Goal: Navigation & Orientation: Find specific page/section

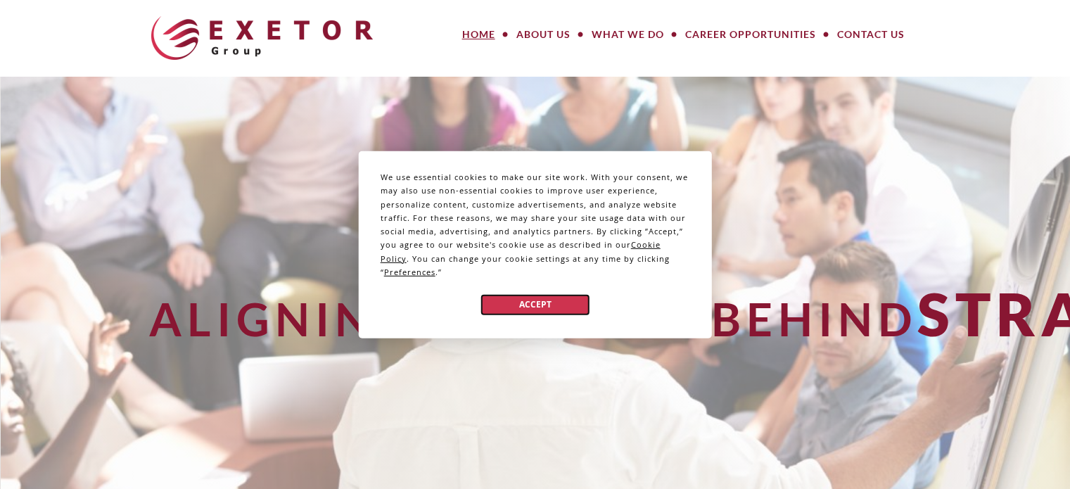
click at [544, 305] on button "Accept" at bounding box center [534, 304] width 108 height 20
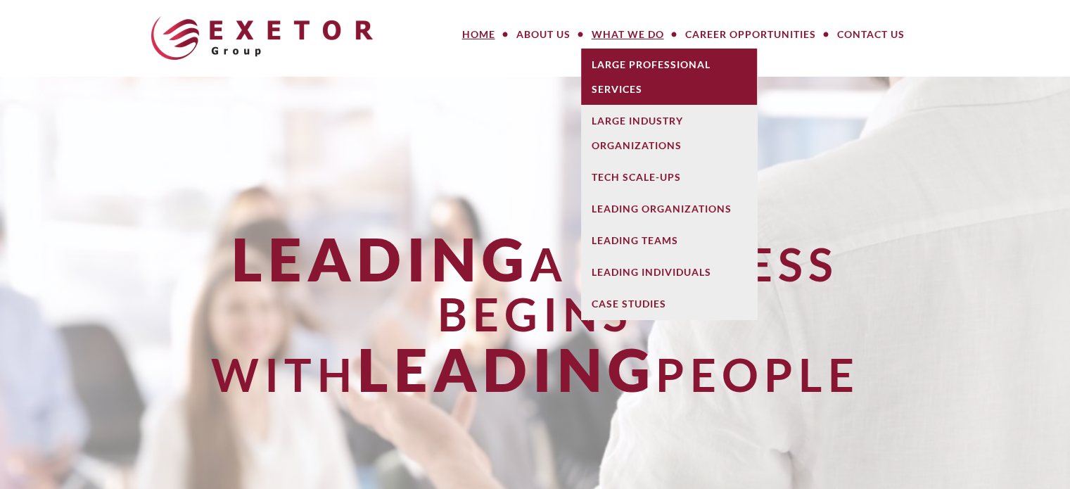
click at [632, 85] on link "Large Professional Services" at bounding box center [669, 77] width 176 height 56
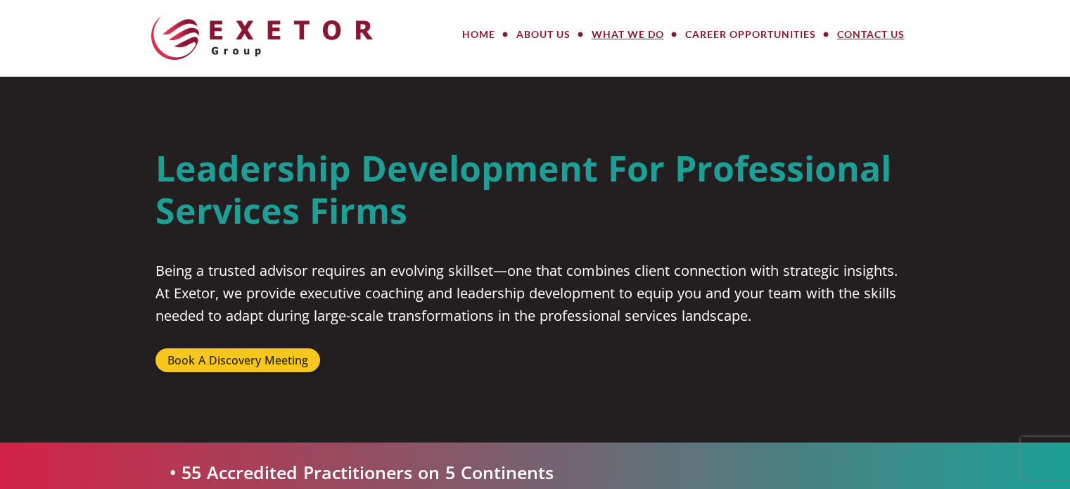
click at [866, 32] on link "Contact Us" at bounding box center [871, 34] width 89 height 28
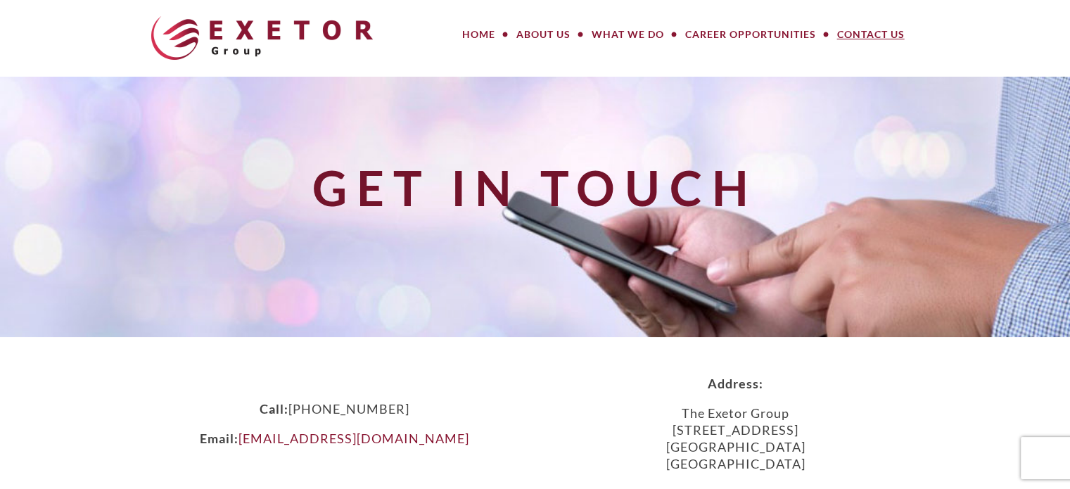
click at [783, 186] on h1 "Get in Touch" at bounding box center [535, 187] width 798 height 53
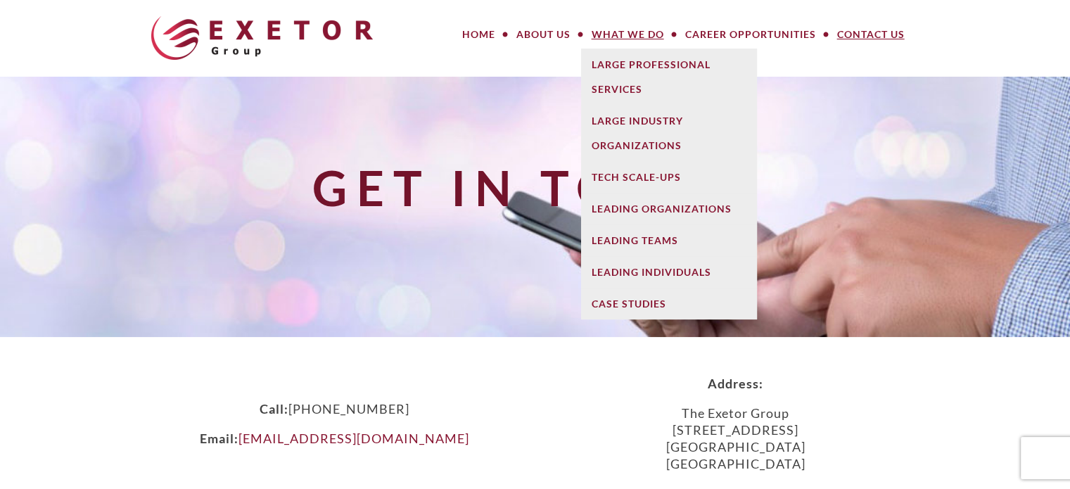
click at [614, 31] on link "What We Do" at bounding box center [628, 34] width 94 height 28
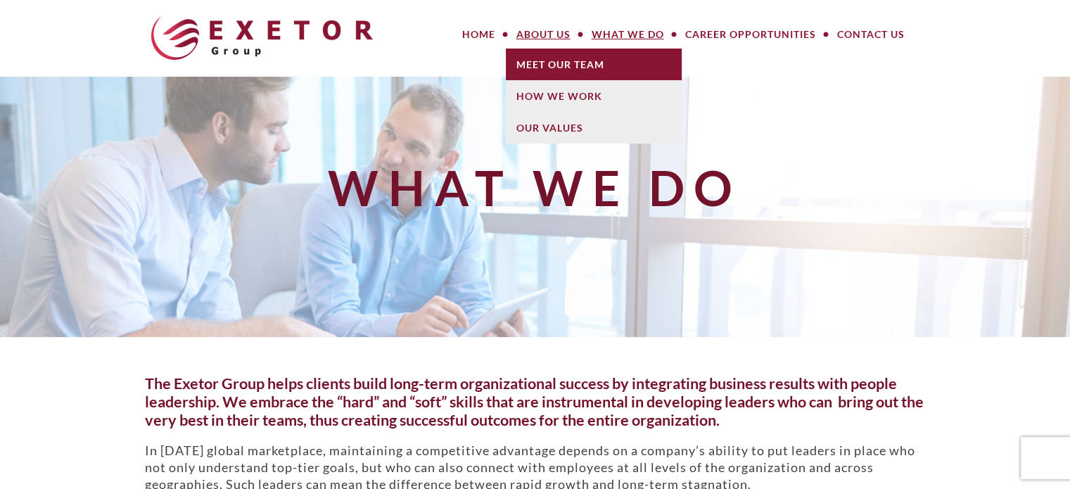
click at [535, 65] on link "Meet Our Team" at bounding box center [594, 65] width 176 height 32
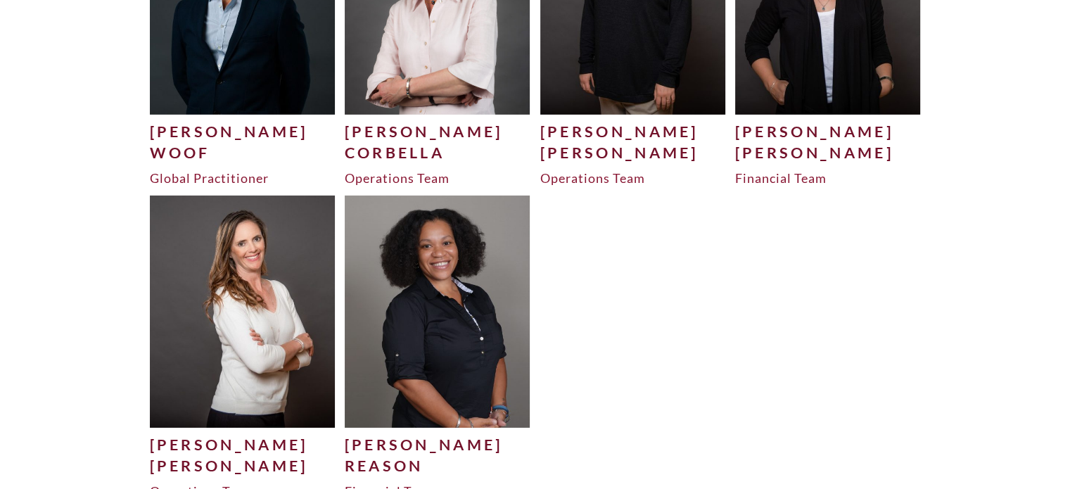
scroll to position [4584, 0]
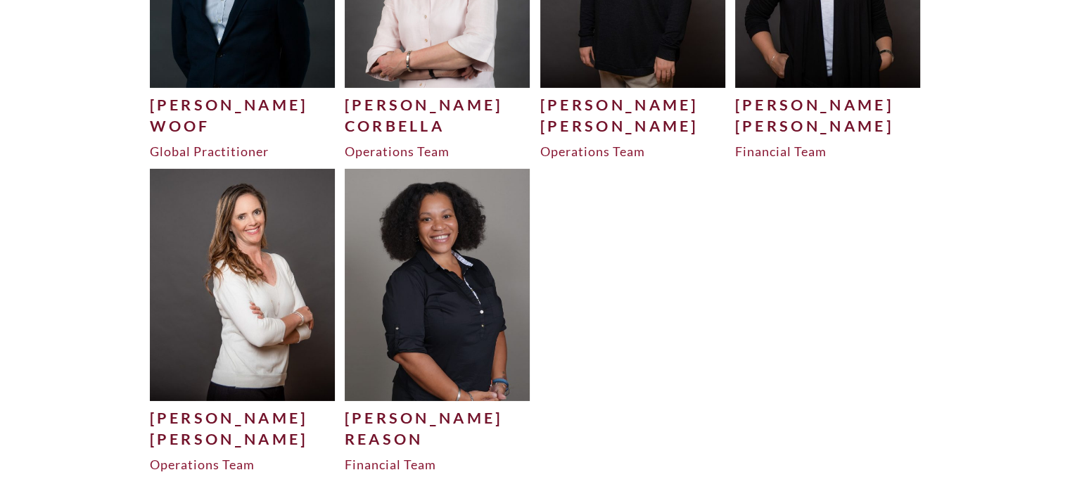
drag, startPoint x: 1075, startPoint y: 30, endPoint x: 1078, endPoint y: 407, distance: 377.8
